Goal: Navigation & Orientation: Find specific page/section

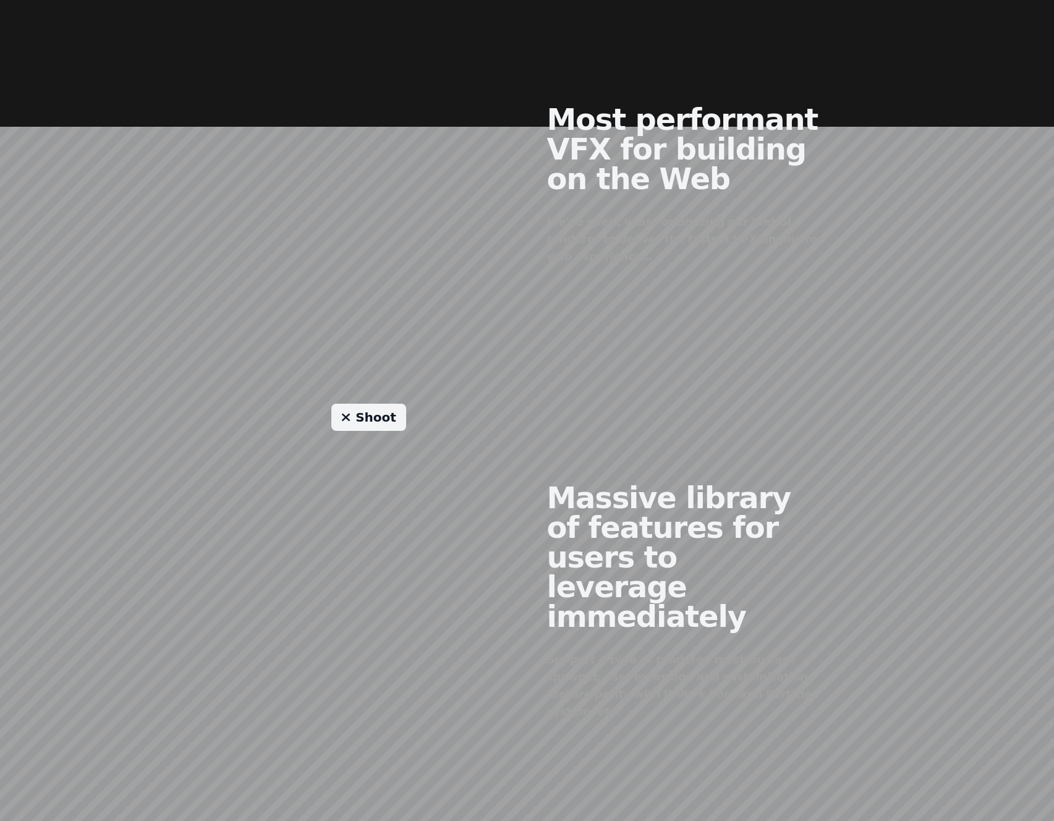
scroll to position [1056, 0]
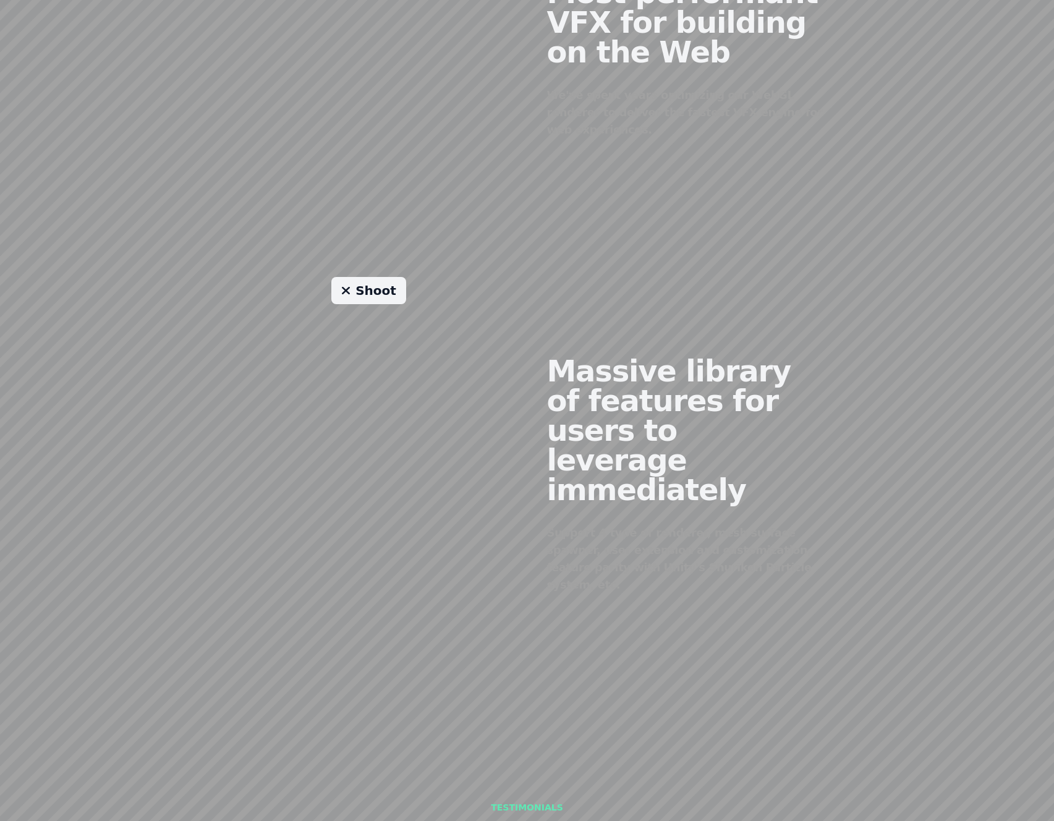
click at [360, 277] on link "Shoot" at bounding box center [368, 290] width 75 height 27
click at [362, 277] on link "Shoot" at bounding box center [368, 290] width 75 height 27
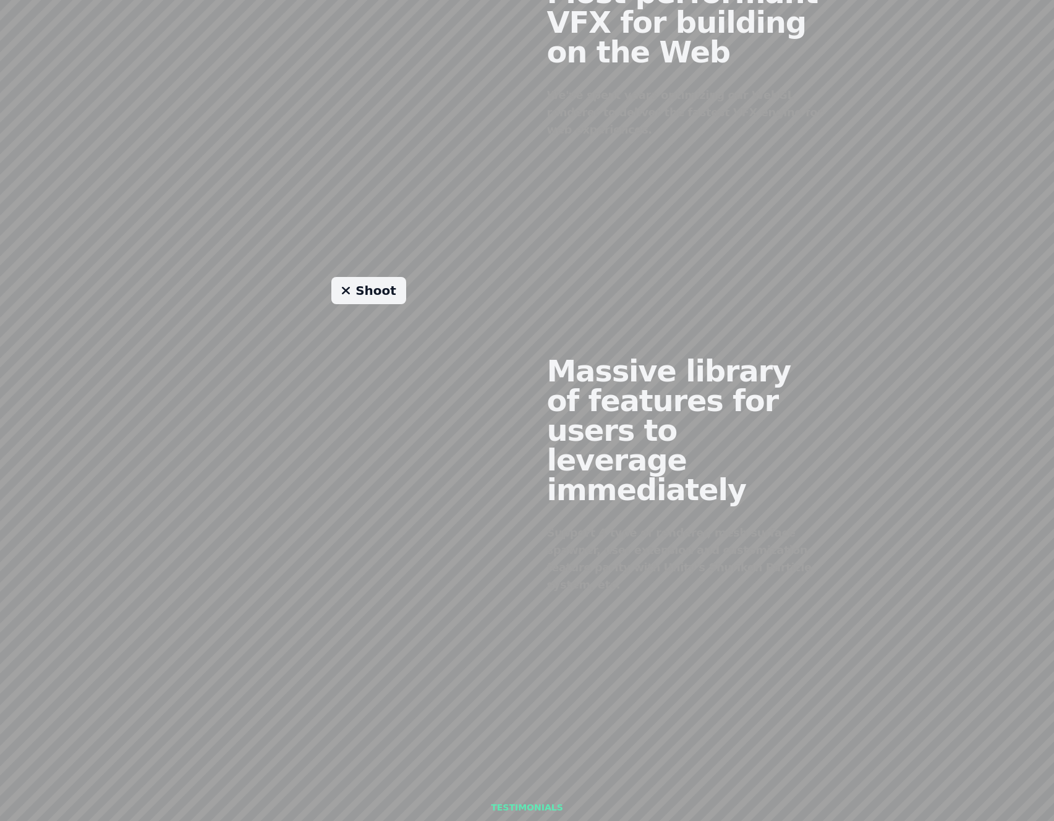
click at [362, 277] on link "Shoot" at bounding box center [368, 290] width 75 height 27
click at [389, 277] on link "Shoot" at bounding box center [368, 290] width 75 height 27
click at [363, 277] on link "Shoot" at bounding box center [368, 290] width 75 height 27
click at [367, 277] on link "Shoot" at bounding box center [368, 290] width 75 height 27
click at [368, 277] on link "Shoot" at bounding box center [368, 290] width 75 height 27
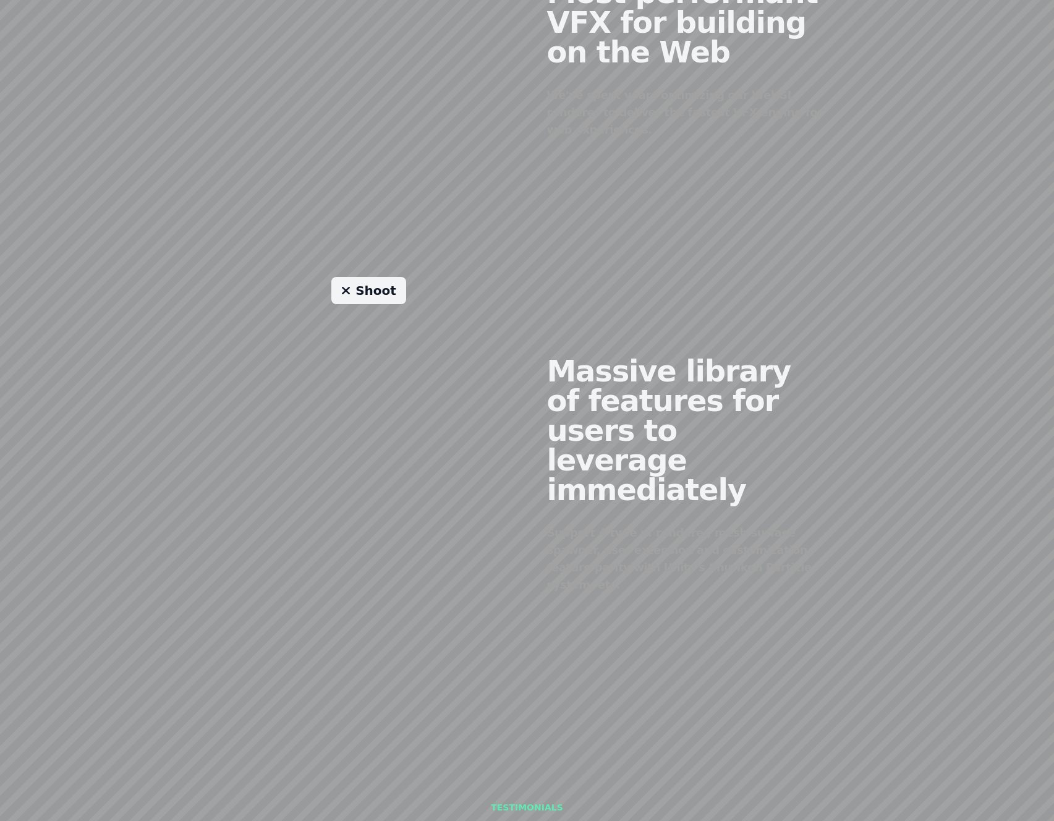
click at [368, 277] on link "Shoot" at bounding box center [368, 290] width 75 height 27
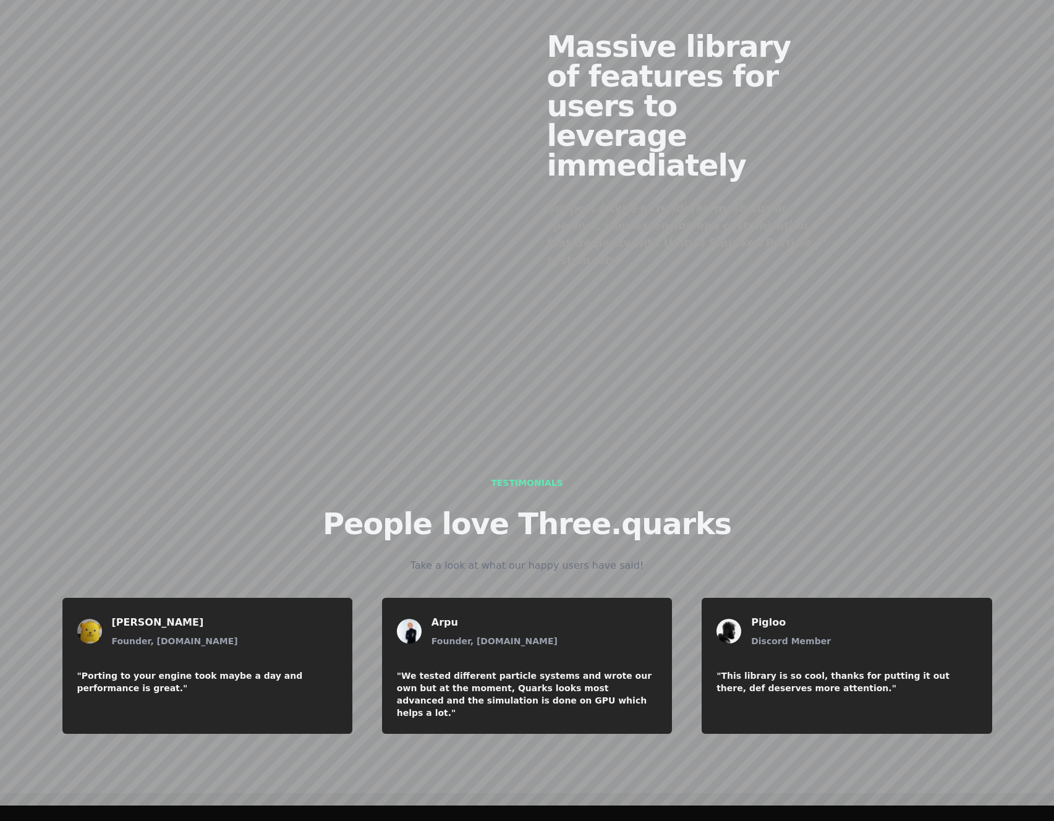
scroll to position [1332, 0]
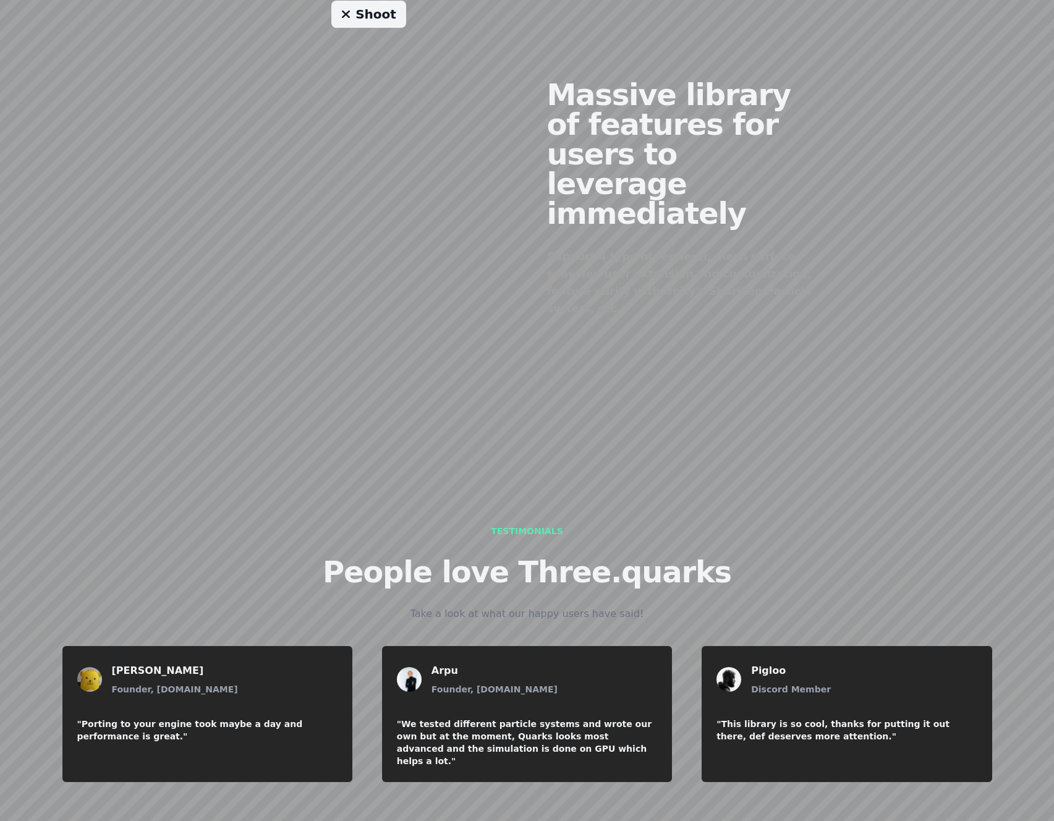
click at [368, 2] on link "Shoot" at bounding box center [368, 14] width 75 height 27
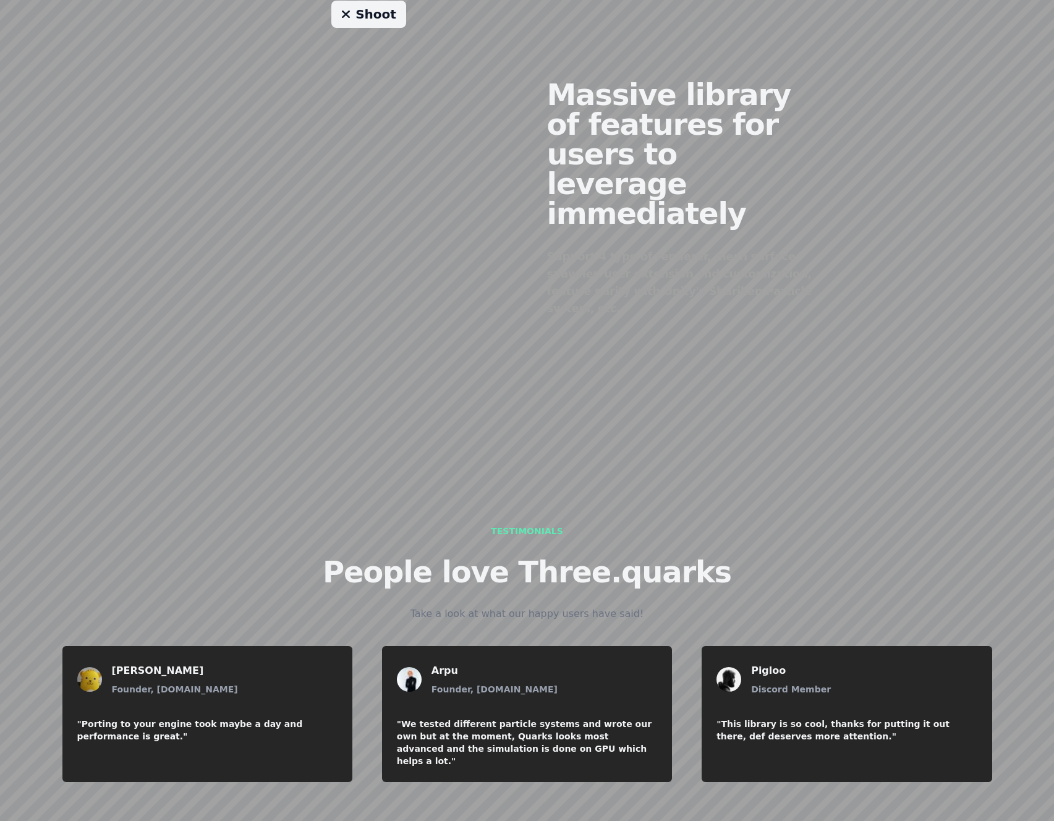
click at [368, 2] on link "Shoot" at bounding box center [368, 14] width 75 height 27
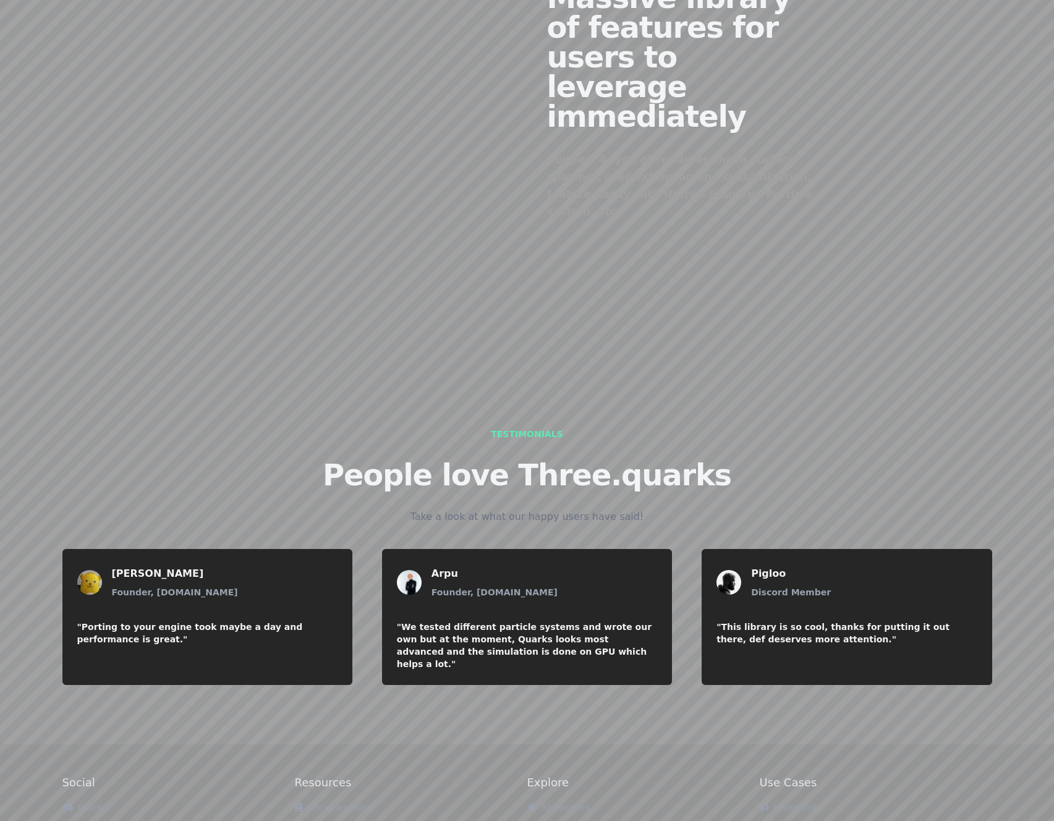
click at [201, 413] on div "Testimonials People love Three.quarks Take a look at what our happy users have …" at bounding box center [528, 551] width 950 height 287
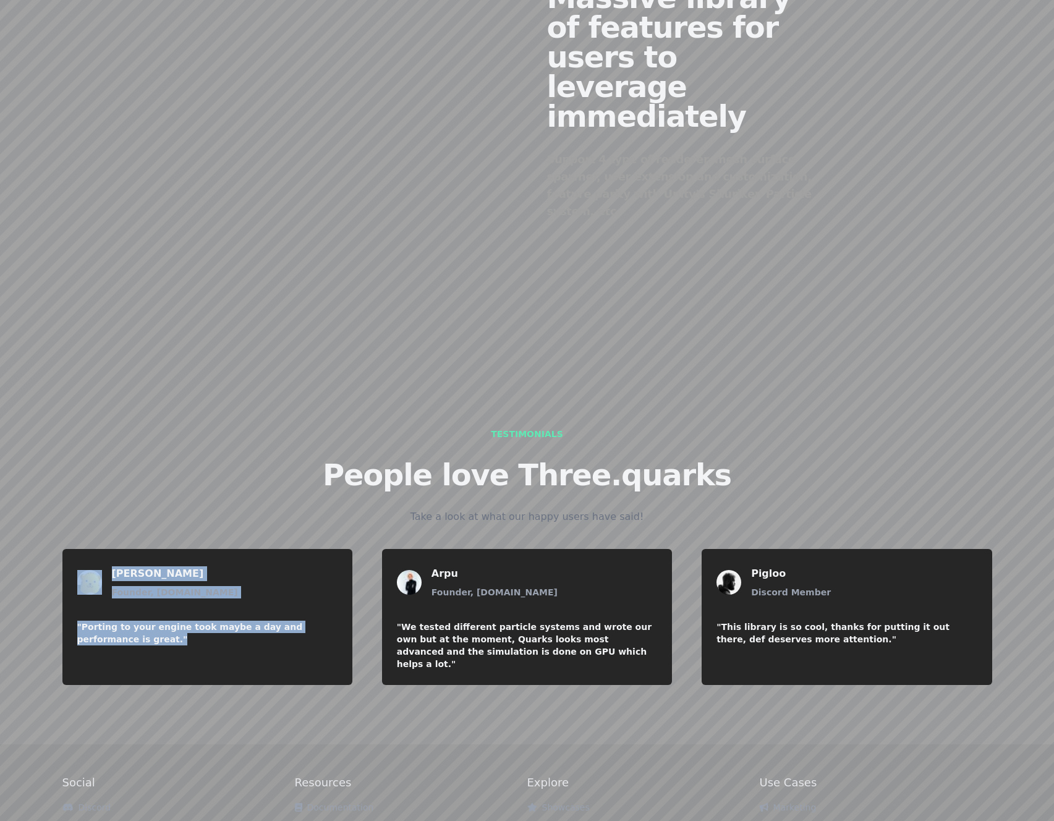
drag, startPoint x: 53, startPoint y: 444, endPoint x: 248, endPoint y: 574, distance: 233.7
click at [248, 574] on div "[PERSON_NAME] Founder, [DOMAIN_NAME] "Porting to your engine took maybe a day a…" at bounding box center [528, 617] width 950 height 156
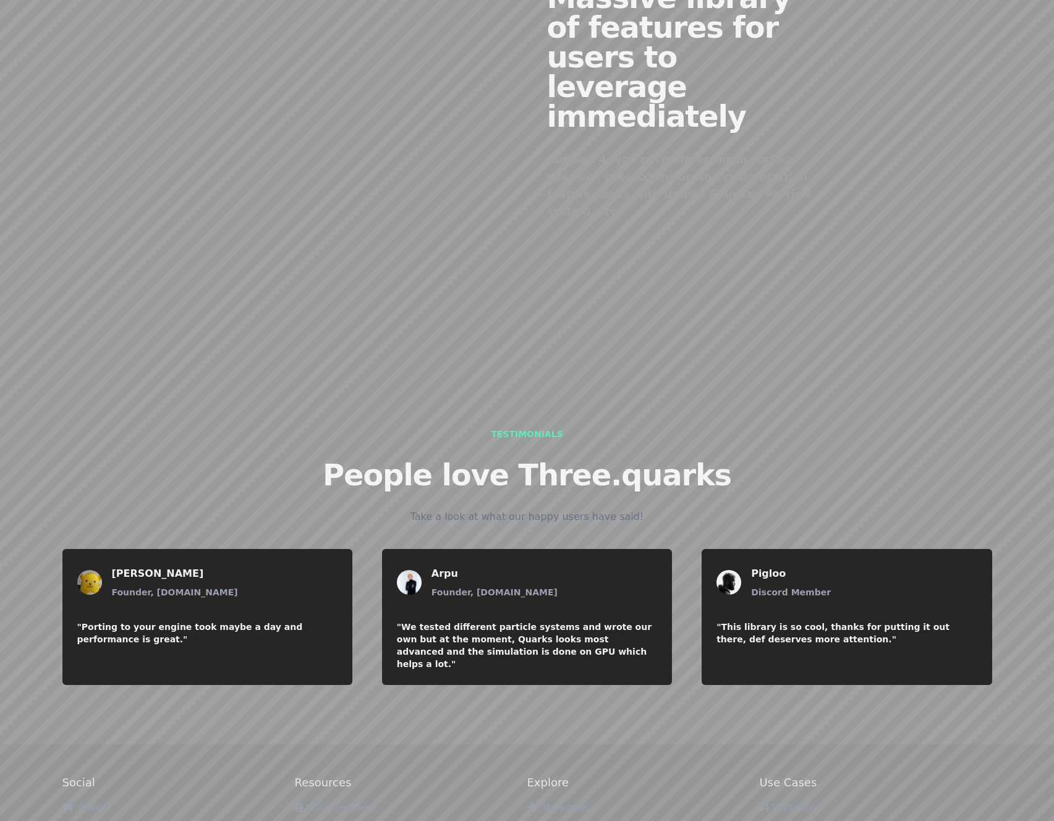
click at [248, 574] on div "[PERSON_NAME] Founder, [DOMAIN_NAME] "Porting to your engine took maybe a day a…" at bounding box center [207, 617] width 290 height 136
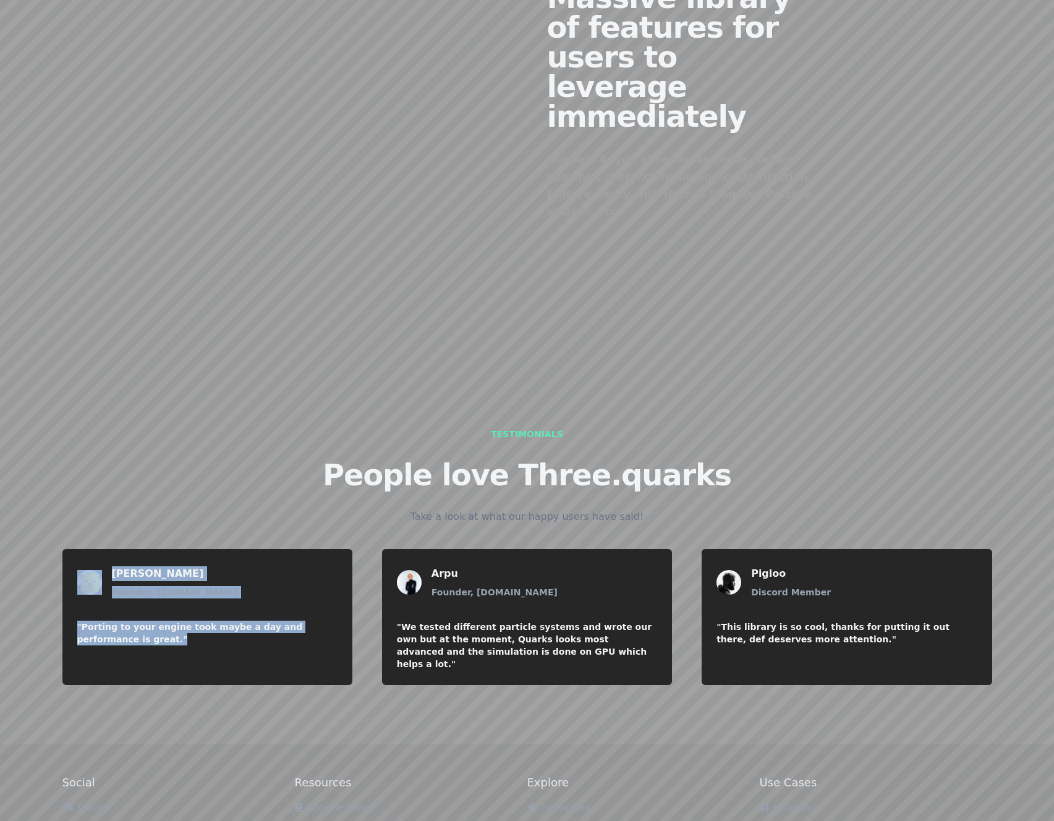
drag, startPoint x: 265, startPoint y: 566, endPoint x: 83, endPoint y: 475, distance: 203.2
click at [83, 549] on div "[PERSON_NAME] Founder, [DOMAIN_NAME] "Porting to your engine took maybe a day a…" at bounding box center [207, 617] width 290 height 136
click at [57, 539] on div "[PERSON_NAME] Founder, [DOMAIN_NAME] "Porting to your engine took maybe a day a…" at bounding box center [528, 617] width 950 height 156
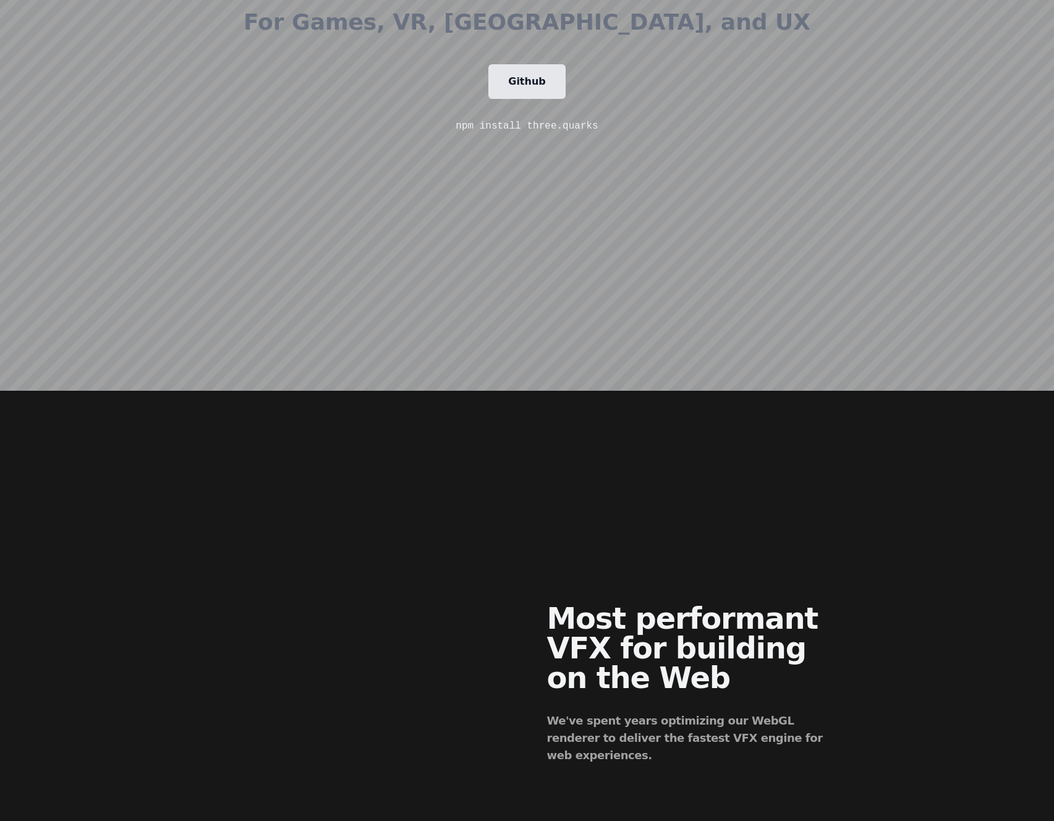
scroll to position [0, 0]
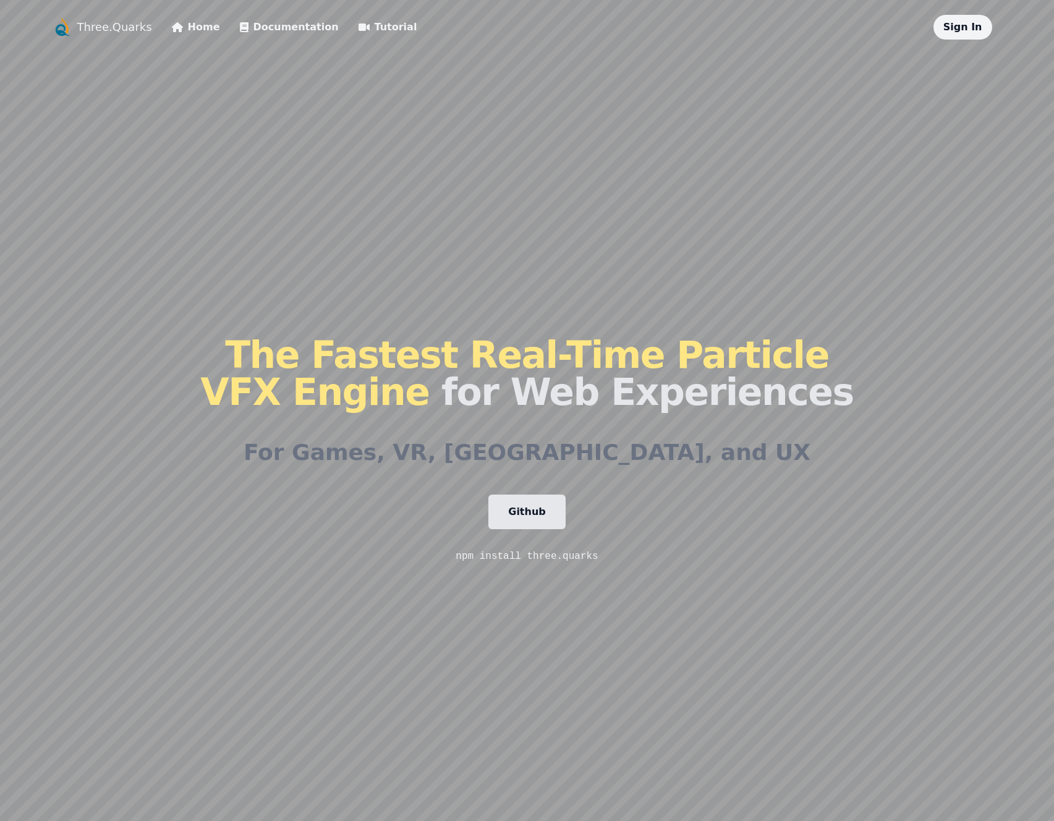
click at [198, 31] on link "Home" at bounding box center [196, 27] width 48 height 15
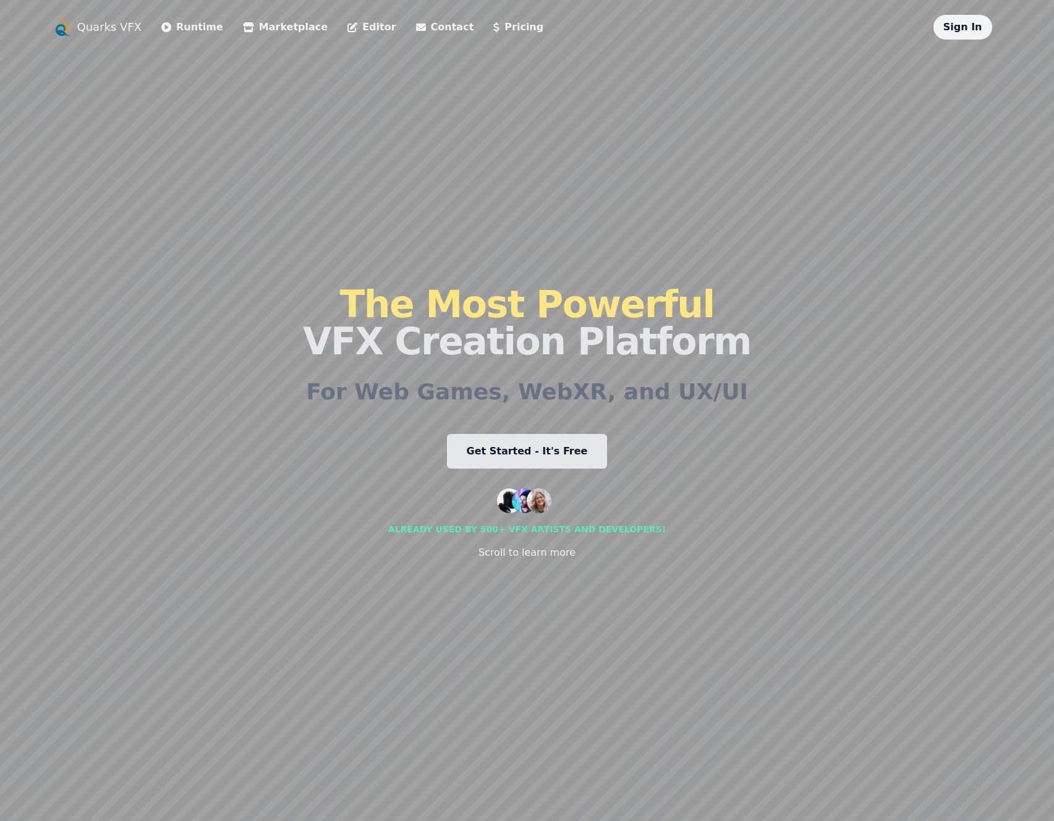
click at [443, 166] on div "The Most Powerful VFX Creation Platform For Web Games, WebXR, and UX/UI Get Sta…" at bounding box center [527, 423] width 448 height 767
click at [347, 26] on link "Editor" at bounding box center [371, 27] width 48 height 15
click at [193, 29] on link "Runtime" at bounding box center [192, 27] width 62 height 15
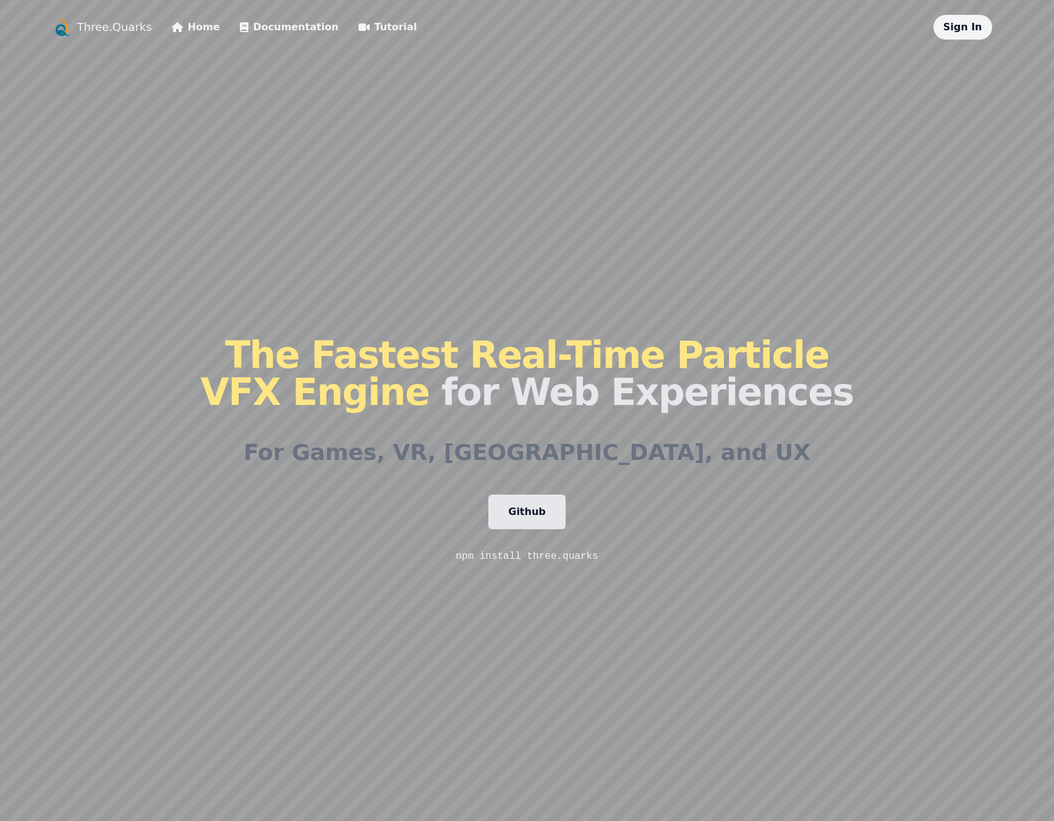
click at [240, 20] on link "Documentation" at bounding box center [289, 27] width 99 height 15
